Goal: Task Accomplishment & Management: Manage account settings

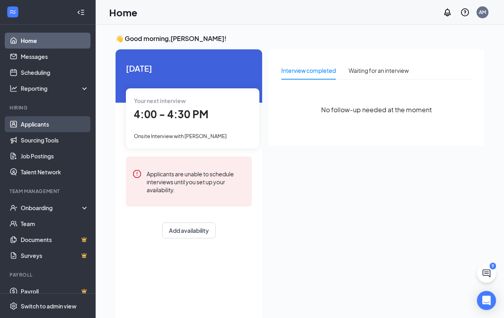
click at [34, 127] on link "Applicants" at bounding box center [55, 124] width 68 height 16
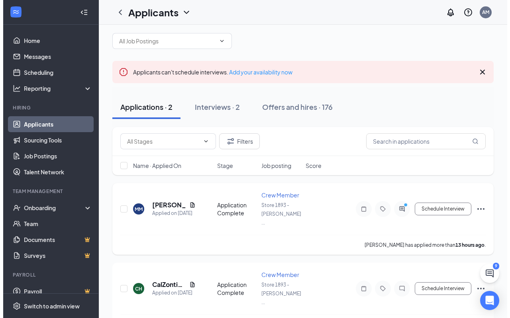
scroll to position [18, 0]
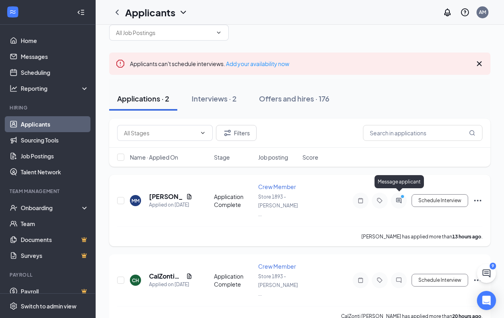
click at [399, 198] on icon "ActiveChat" at bounding box center [398, 200] width 5 height 5
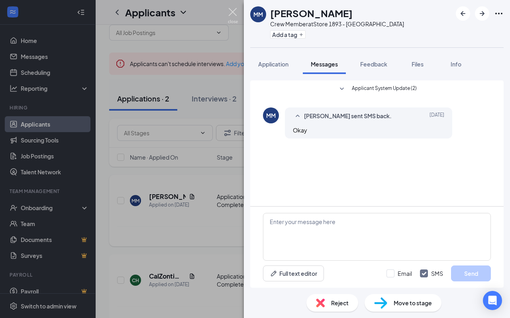
click at [233, 12] on img at bounding box center [233, 16] width 10 height 16
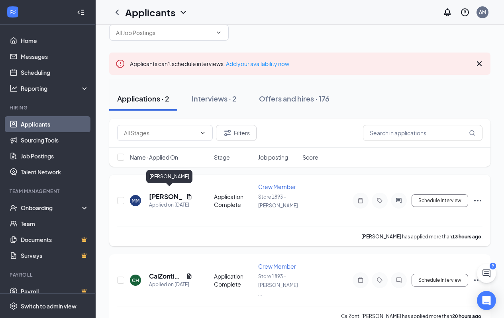
click at [165, 194] on h5 "[PERSON_NAME]" at bounding box center [166, 196] width 34 height 9
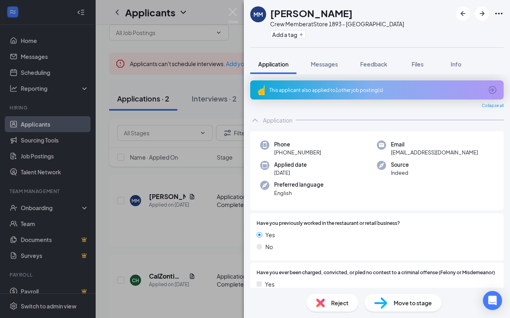
click at [294, 92] on div "This applicant also applied to 1 other job posting(s)" at bounding box center [375, 90] width 213 height 7
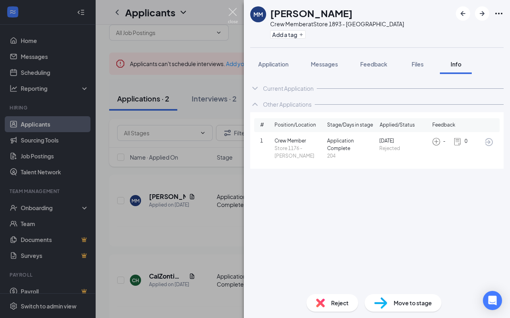
click at [235, 10] on img at bounding box center [233, 16] width 10 height 16
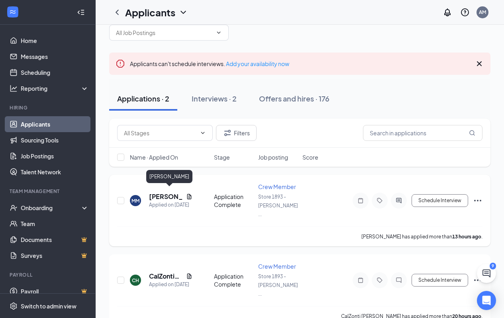
click at [161, 194] on h5 "[PERSON_NAME]" at bounding box center [166, 196] width 34 height 9
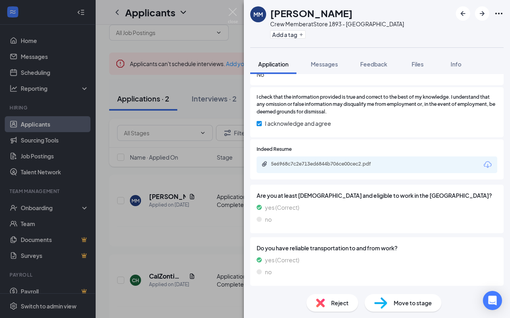
scroll to position [376, 0]
click at [307, 162] on div "5e6968c7c2e713ed6844b706ce00cec2.pdf" at bounding box center [327, 164] width 112 height 6
